Goal: Task Accomplishment & Management: Complete application form

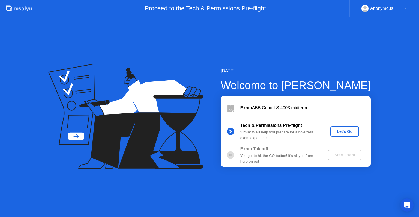
click at [342, 131] on div "Let's Go" at bounding box center [344, 131] width 24 height 4
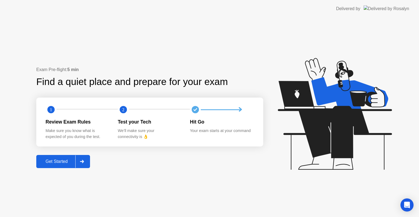
click at [59, 163] on div "Get Started" at bounding box center [56, 161] width 37 height 5
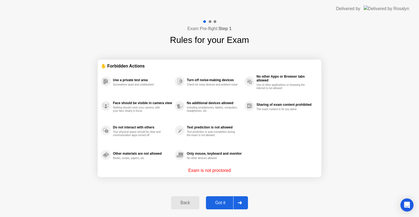
click at [221, 204] on div "Got it" at bounding box center [221, 202] width 26 height 5
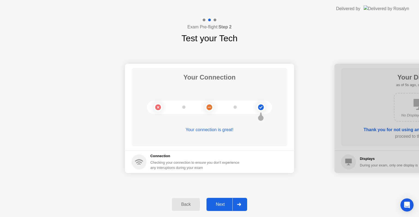
click at [221, 204] on div "Next" at bounding box center [220, 204] width 24 height 5
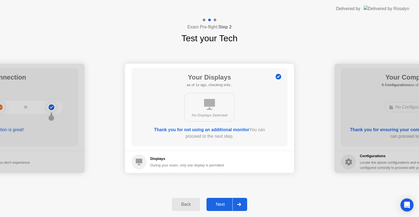
click at [221, 204] on div "Next" at bounding box center [220, 204] width 24 height 5
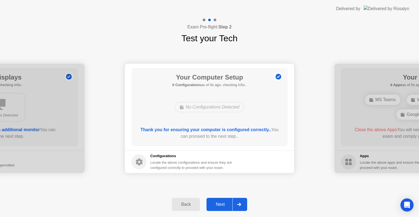
click at [221, 204] on div "Next" at bounding box center [220, 204] width 24 height 5
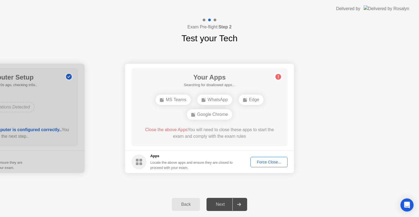
click at [265, 164] on div "Force Close..." at bounding box center [268, 162] width 33 height 4
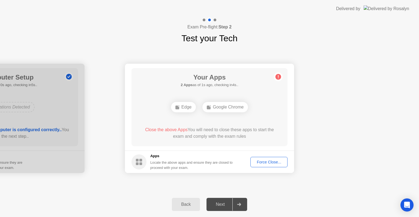
click at [265, 162] on div "Force Close..." at bounding box center [268, 162] width 33 height 4
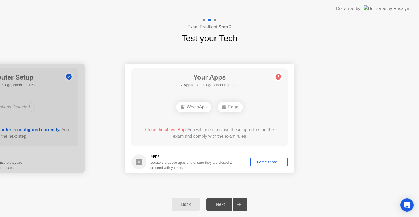
click at [271, 163] on div "Force Close..." at bounding box center [268, 162] width 33 height 4
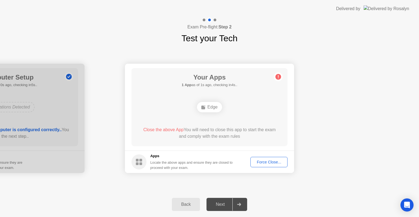
click at [278, 163] on div "Force Close..." at bounding box center [268, 162] width 33 height 4
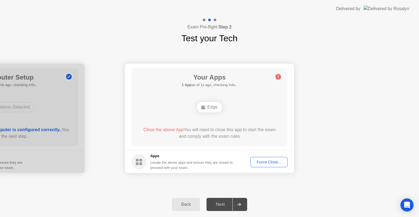
click at [275, 162] on div "Force Close..." at bounding box center [268, 162] width 33 height 4
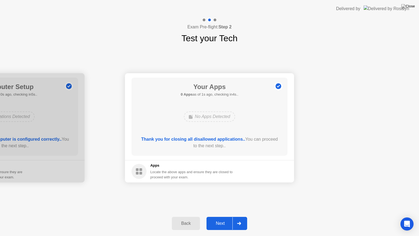
click at [219, 216] on div "Next" at bounding box center [220, 223] width 24 height 5
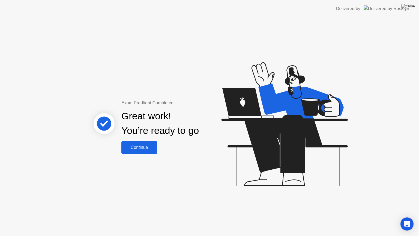
click at [145, 145] on div "Continue" at bounding box center [139, 147] width 32 height 5
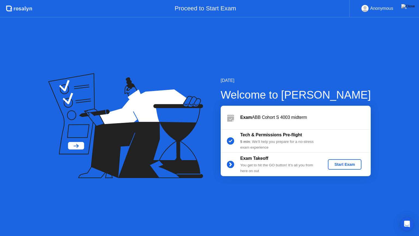
click at [352, 165] on div "Start Exam" at bounding box center [344, 164] width 29 height 4
